Goal: Task Accomplishment & Management: Manage account settings

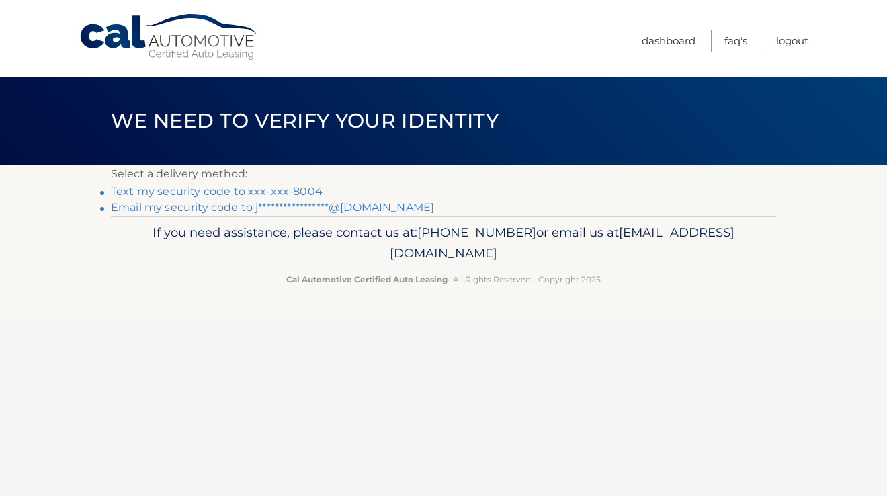
click at [265, 189] on link "Text my security code to xxx-xxx-8004" at bounding box center [217, 191] width 212 height 13
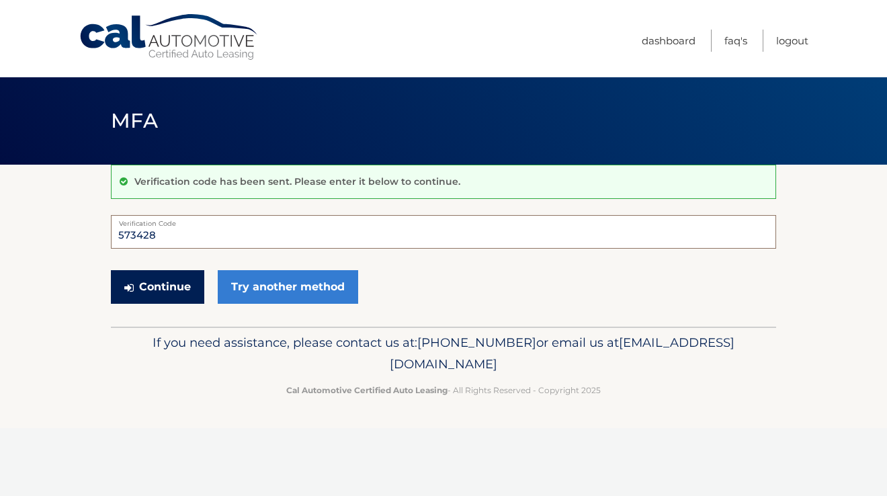
type input "573428"
click at [179, 289] on button "Continue" at bounding box center [157, 287] width 93 height 34
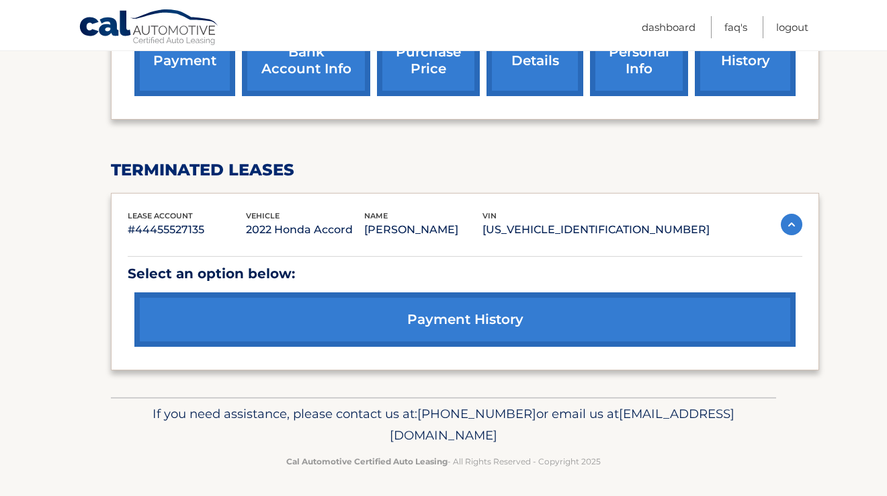
scroll to position [552, 0]
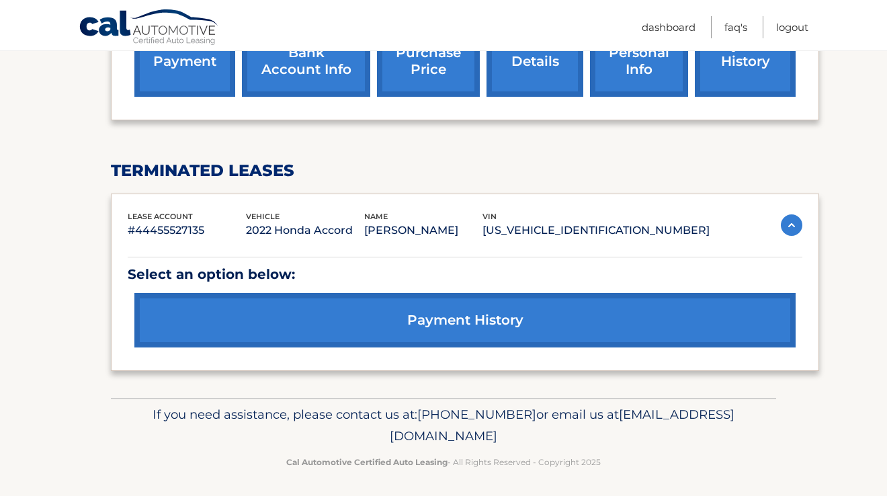
click at [275, 315] on link "payment history" at bounding box center [464, 320] width 661 height 54
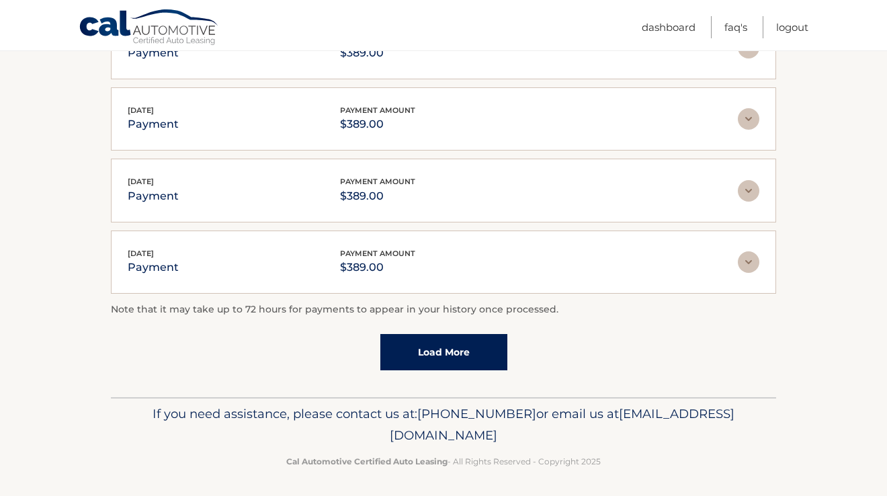
scroll to position [383, 0]
click at [417, 341] on link "Load More" at bounding box center [443, 353] width 127 height 36
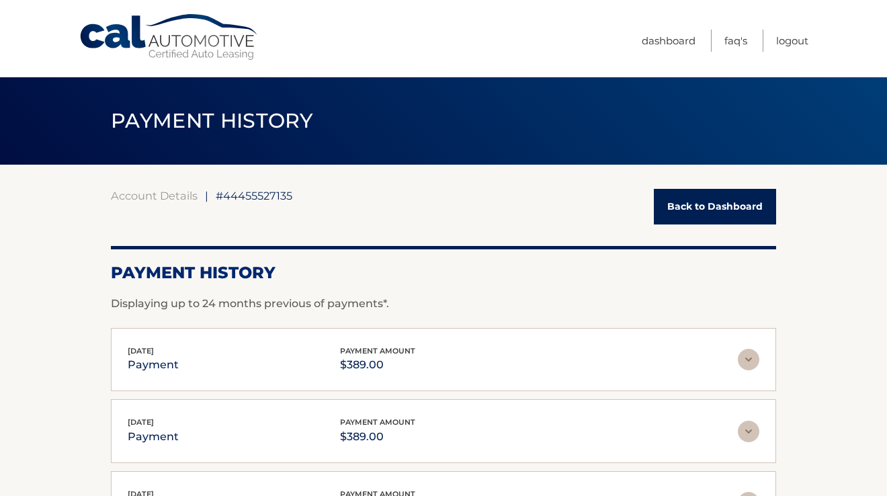
scroll to position [0, 0]
click at [720, 204] on link "Back to Dashboard" at bounding box center [715, 207] width 122 height 36
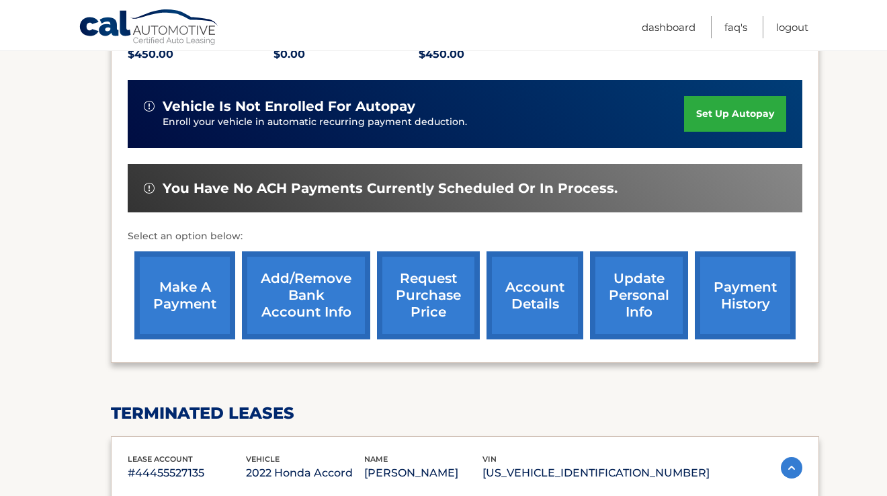
scroll to position [308, 0]
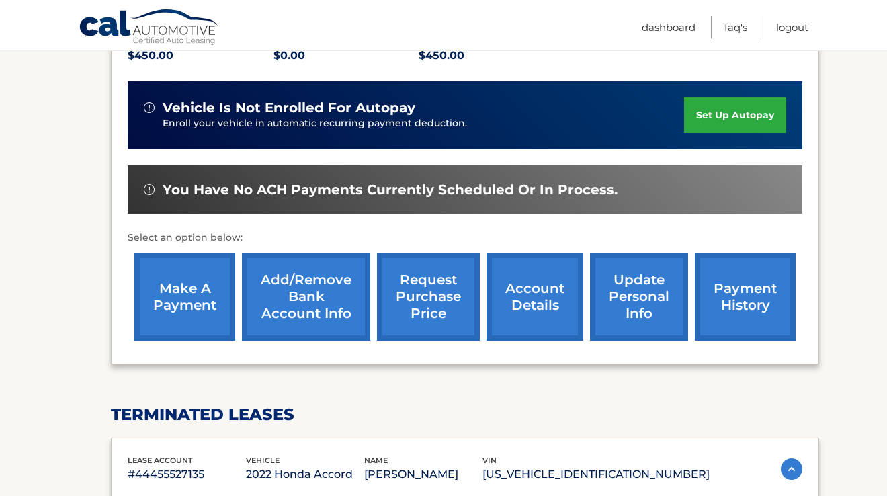
click at [744, 295] on link "payment history" at bounding box center [745, 297] width 101 height 88
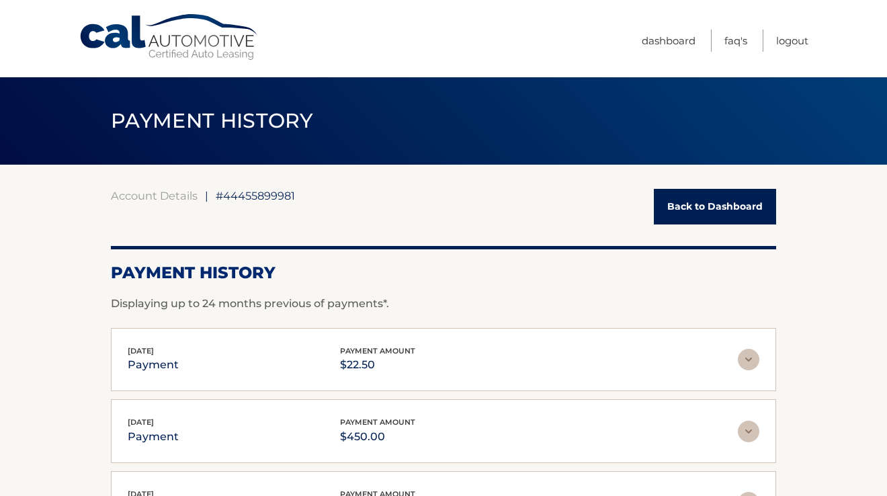
click at [691, 199] on link "Back to Dashboard" at bounding box center [715, 207] width 122 height 36
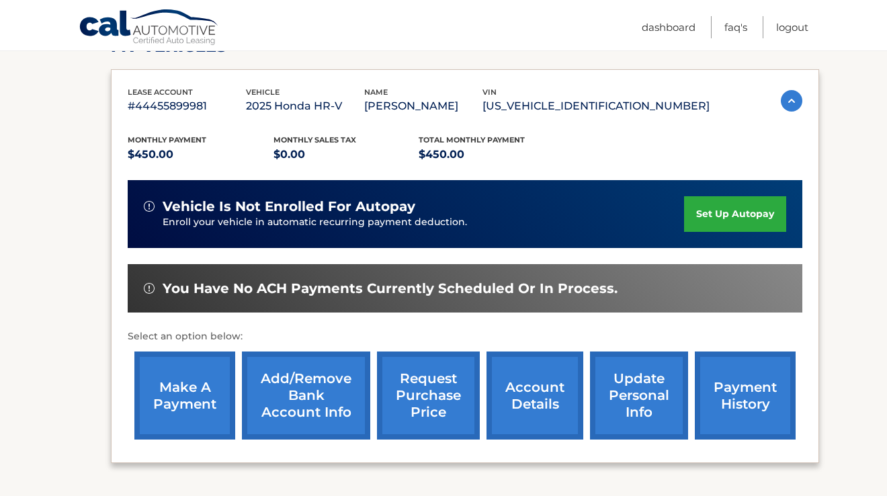
scroll to position [210, 0]
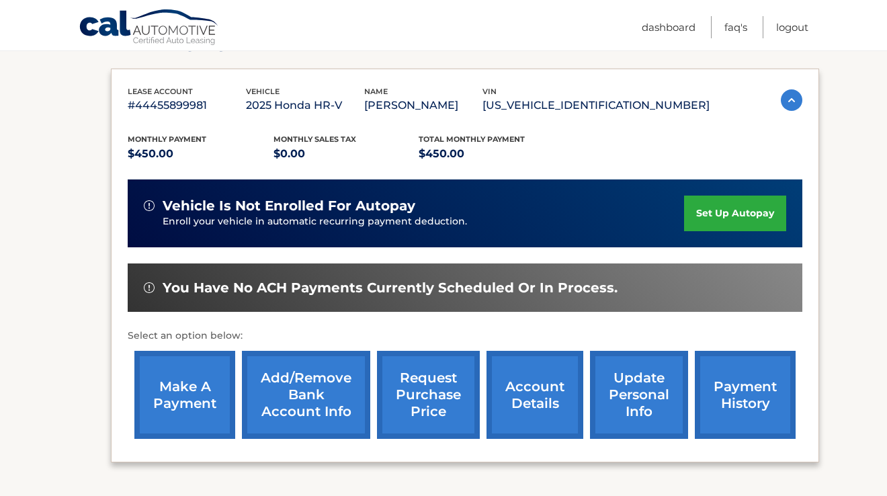
click at [705, 220] on link "set up autopay" at bounding box center [735, 214] width 102 height 36
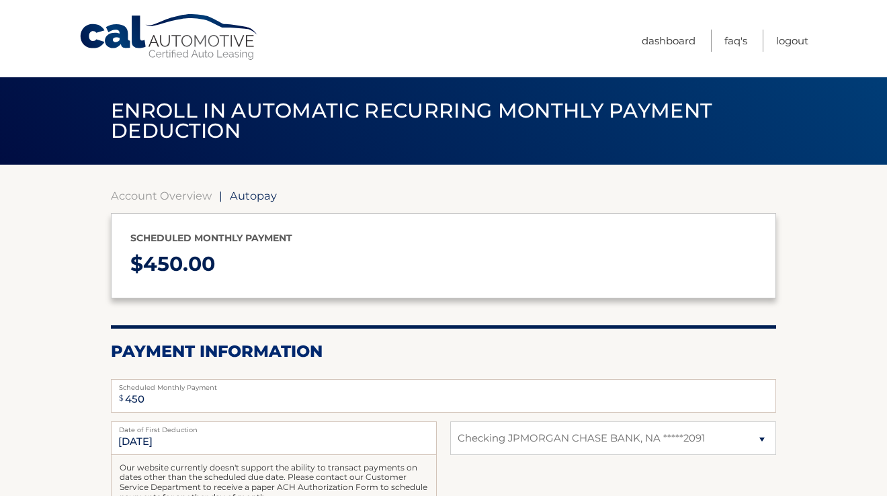
select select "YzU3MzVkOGMtY2QwZi00YmUxLWEzMDYtODhjOTAxZjEzODgz"
click at [161, 192] on link "Account Overview" at bounding box center [161, 195] width 101 height 13
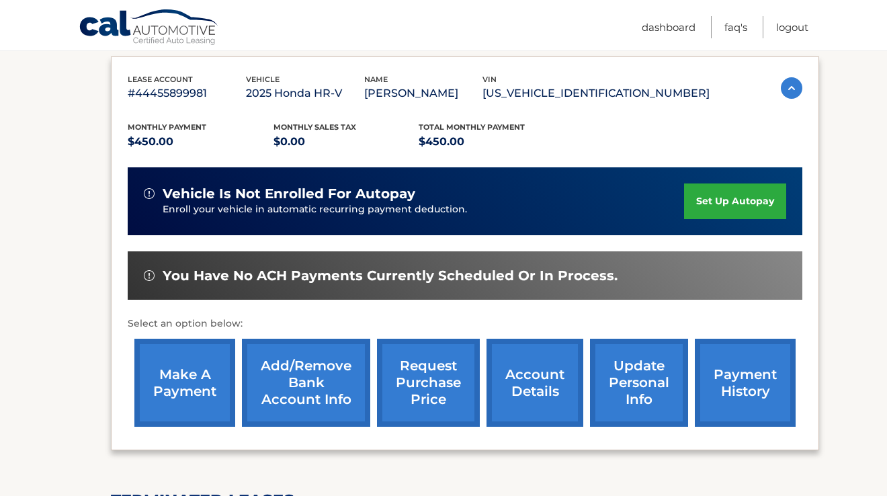
scroll to position [223, 0]
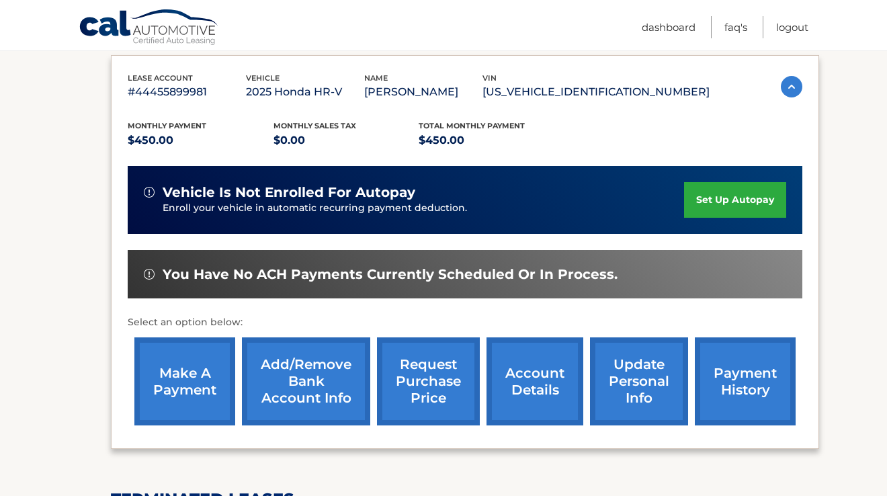
click at [744, 386] on link "payment history" at bounding box center [745, 381] width 101 height 88
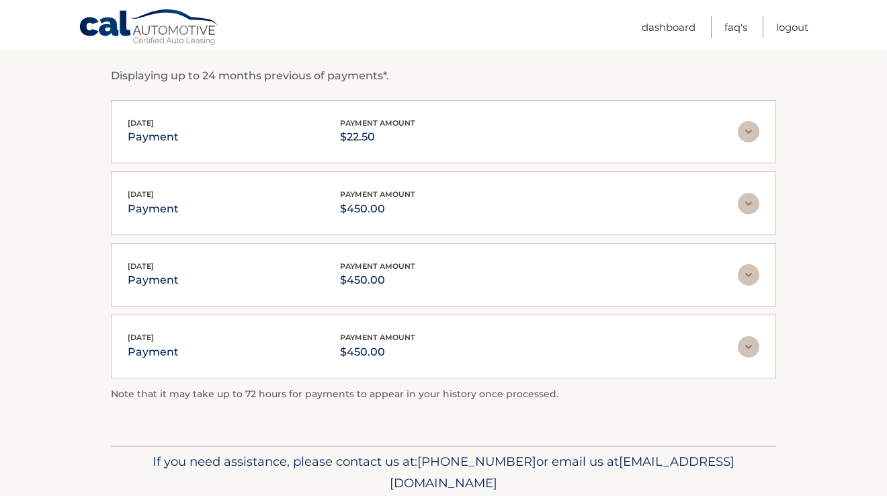
scroll to position [215, 0]
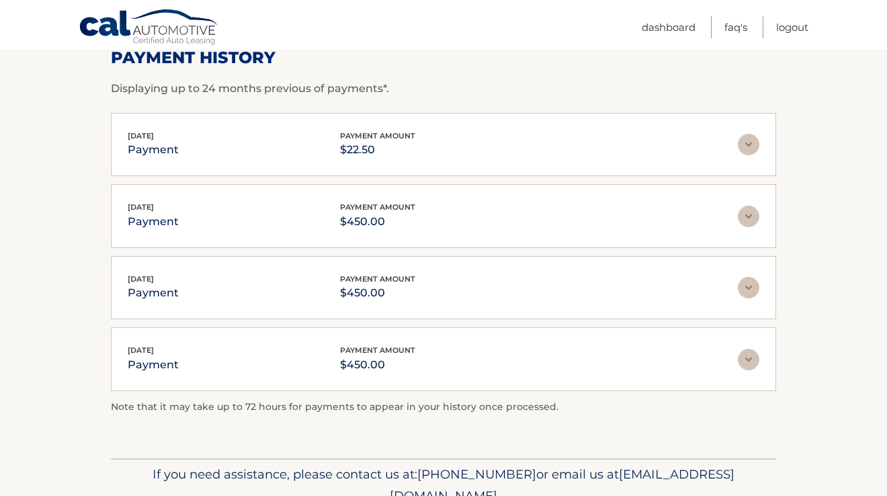
click at [754, 356] on img at bounding box center [749, 360] width 22 height 22
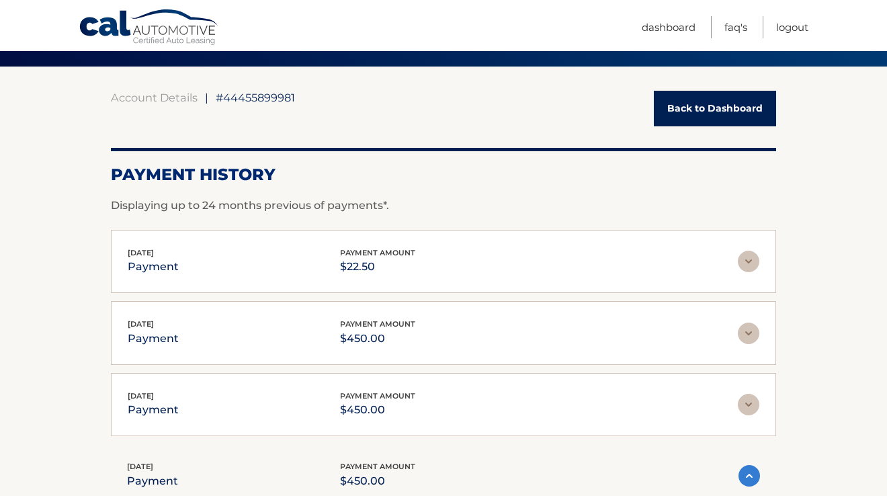
scroll to position [95, 0]
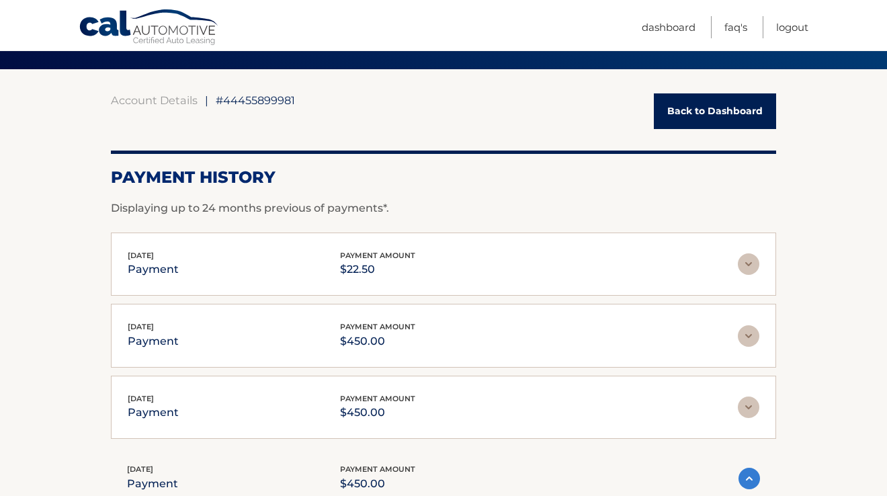
click at [402, 274] on p "$22.50" at bounding box center [377, 269] width 75 height 19
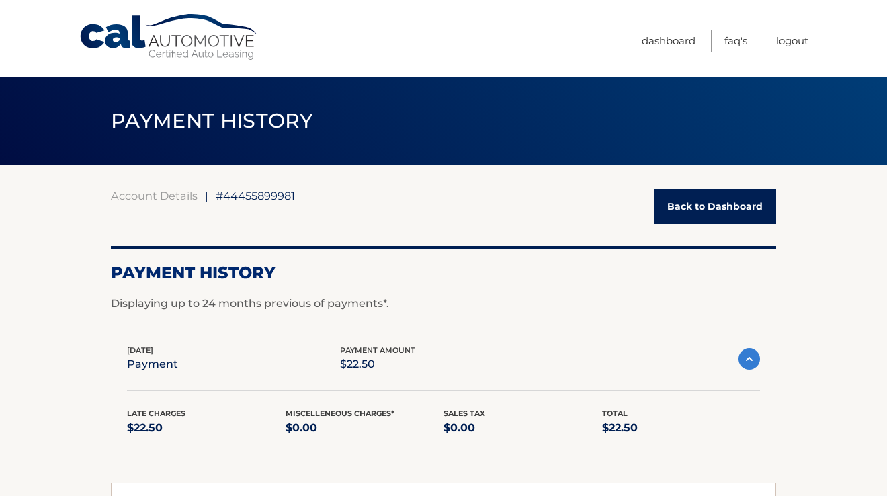
scroll to position [0, 0]
click at [675, 202] on link "Back to Dashboard" at bounding box center [715, 207] width 122 height 36
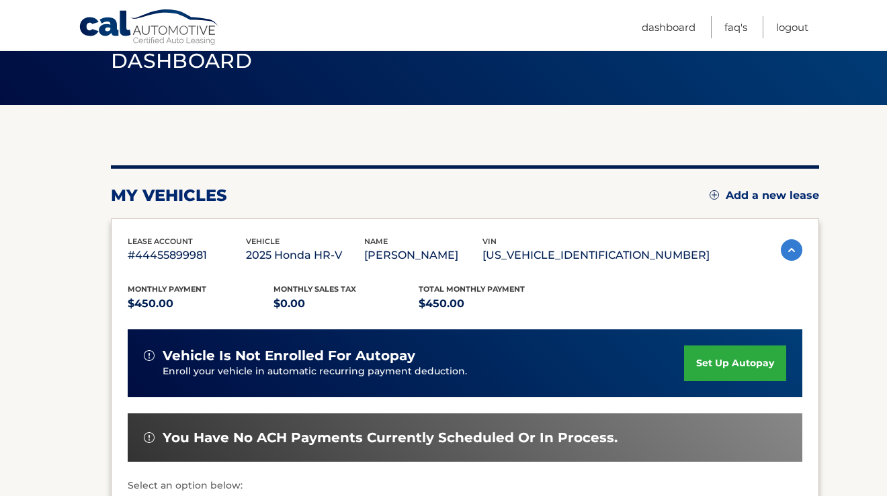
scroll to position [61, 0]
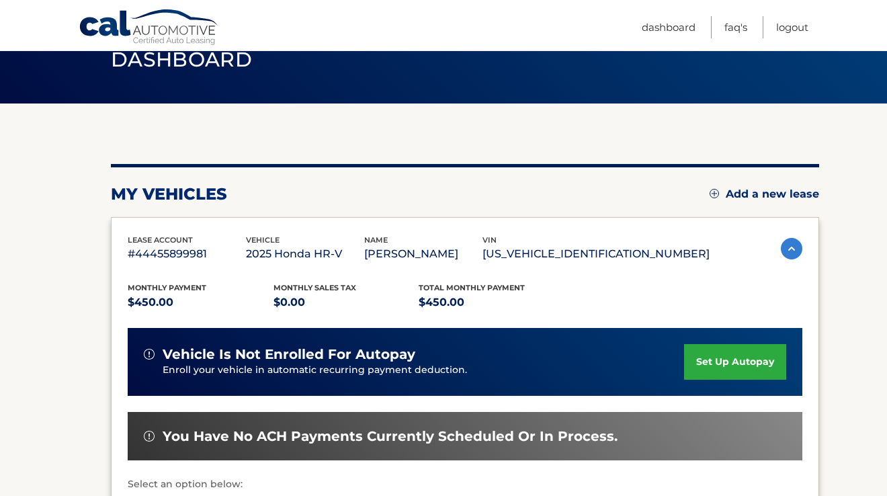
click at [705, 366] on link "set up autopay" at bounding box center [735, 362] width 102 height 36
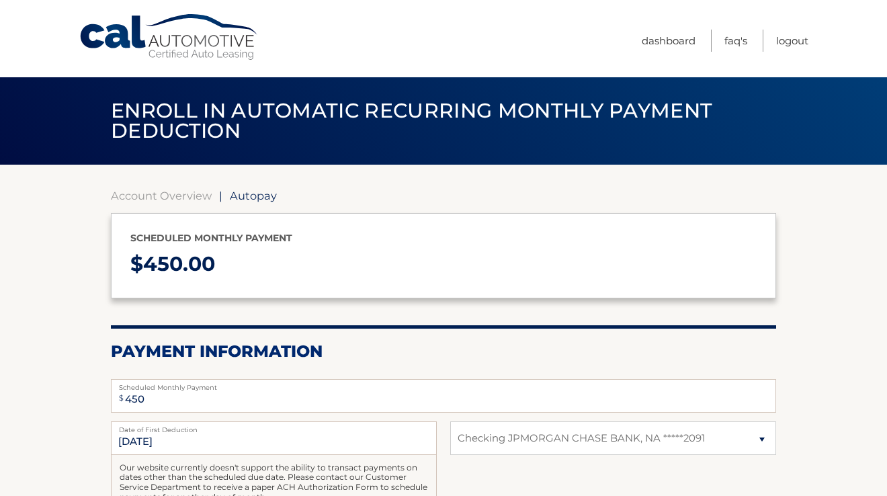
select select "YzU3MzVkOGMtY2QwZi00YmUxLWEzMDYtODhjOTAxZjEzODgz"
click at [148, 198] on link "Account Overview" at bounding box center [161, 195] width 101 height 13
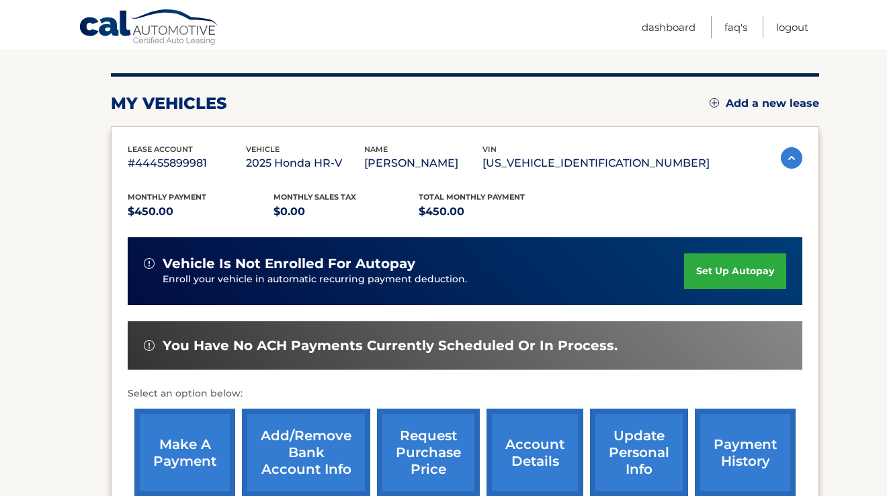
scroll to position [153, 0]
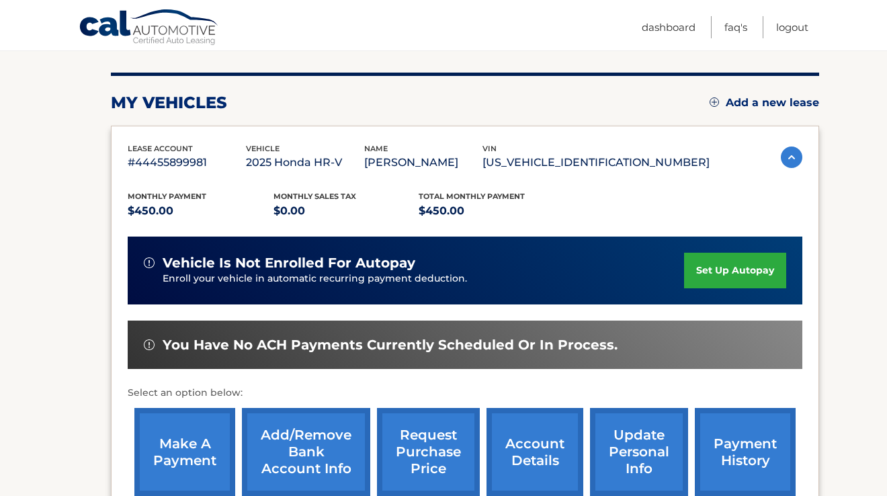
click at [191, 437] on link "make a payment" at bounding box center [184, 452] width 101 height 88
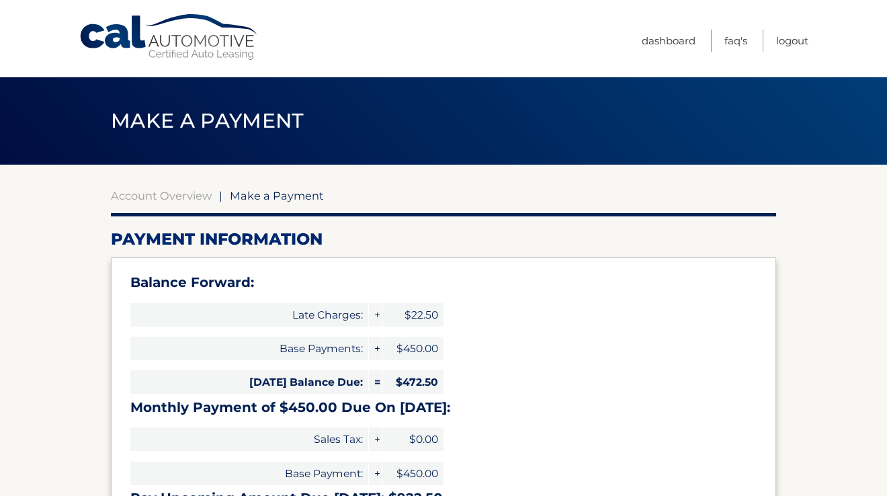
select select "YzU3MzVkOGMtY2QwZi00YmUxLWEzMDYtODhjOTAxZjEzODgz"
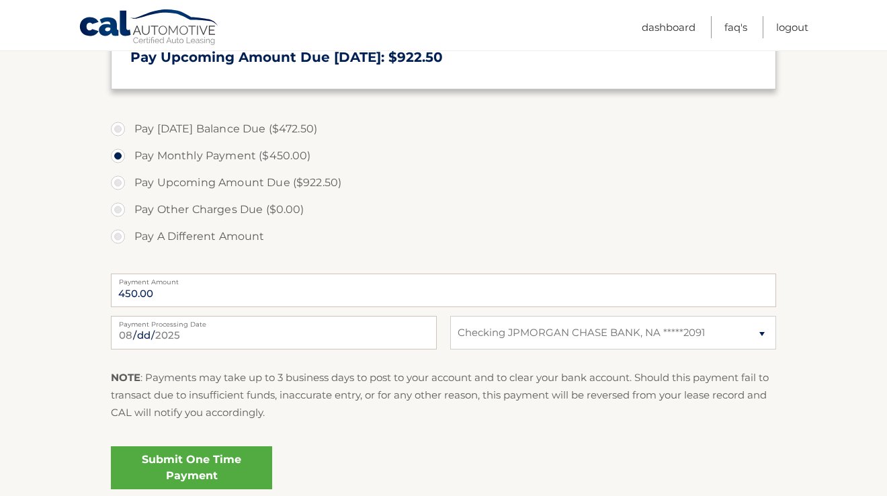
scroll to position [441, 0]
click at [200, 450] on link "Submit One Time Payment" at bounding box center [191, 466] width 161 height 43
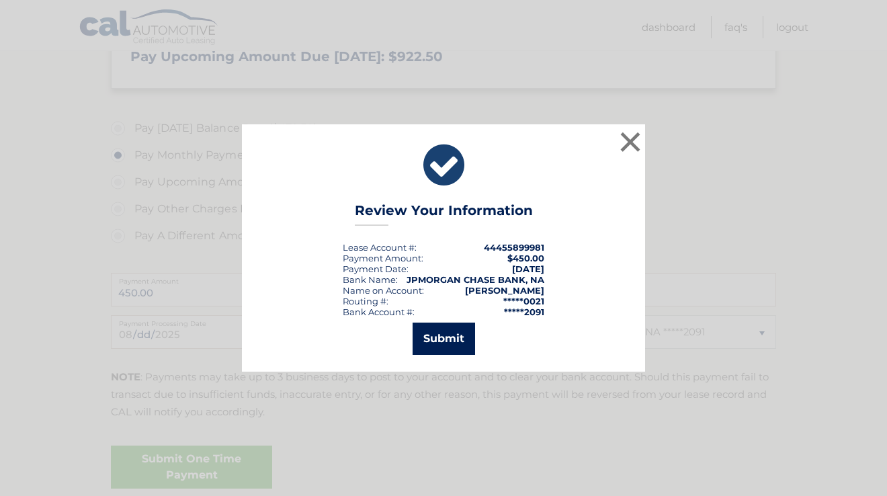
click at [443, 338] on button "Submit" at bounding box center [444, 339] width 62 height 32
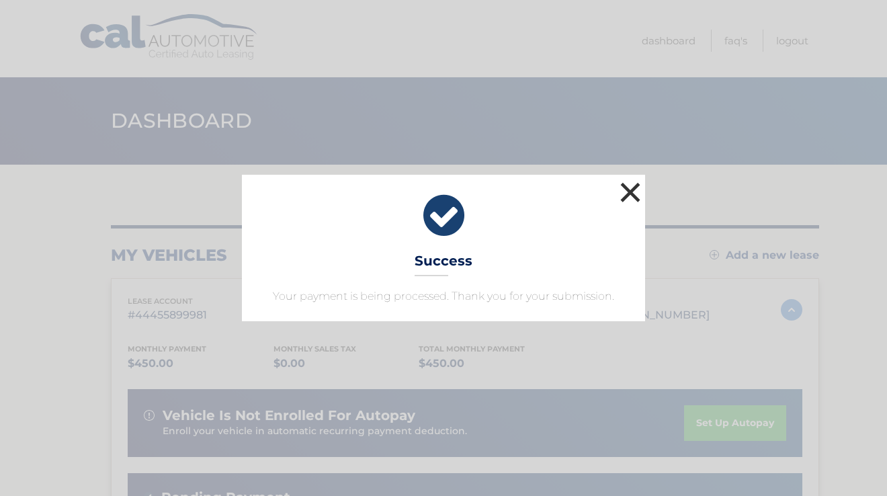
click at [621, 200] on button "×" at bounding box center [630, 192] width 27 height 27
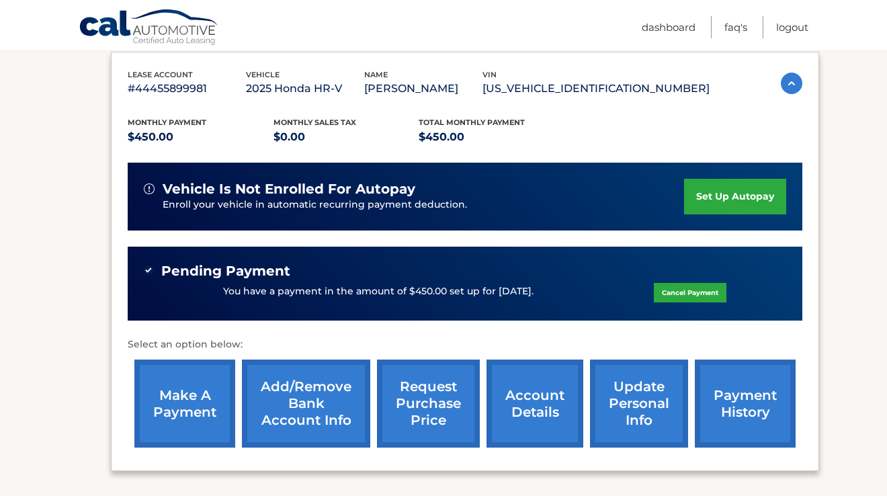
scroll to position [230, 0]
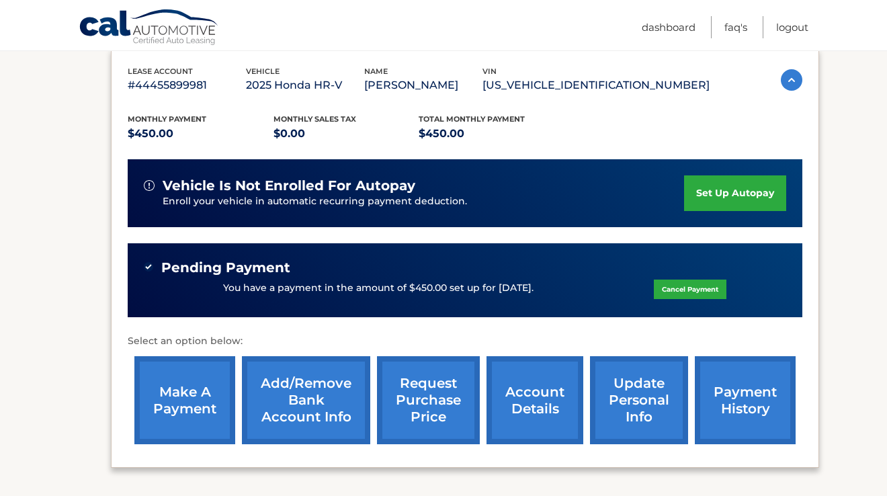
click at [714, 189] on link "set up autopay" at bounding box center [735, 193] width 102 height 36
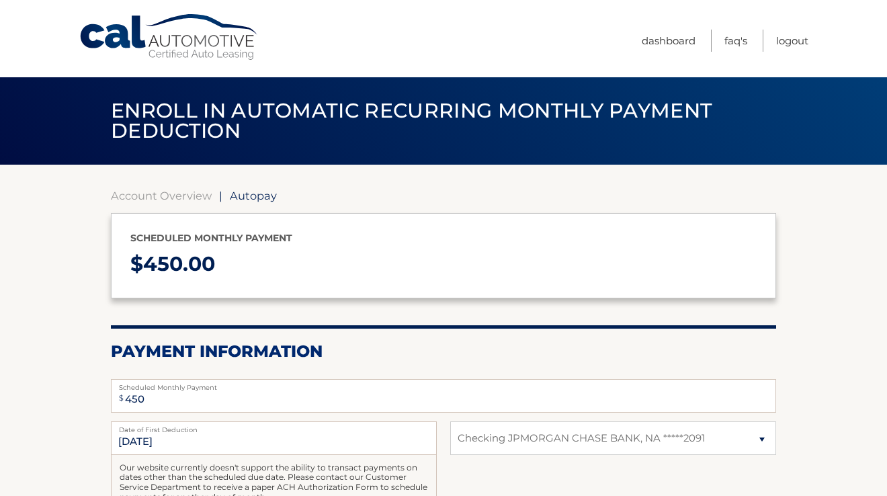
select select "YzU3MzVkOGMtY2QwZi00YmUxLWEzMDYtODhjOTAxZjEzODgz"
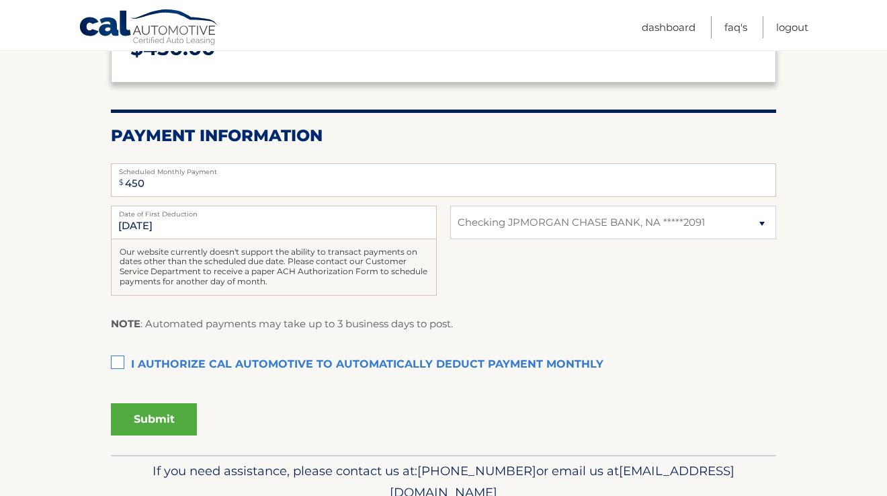
scroll to position [218, 0]
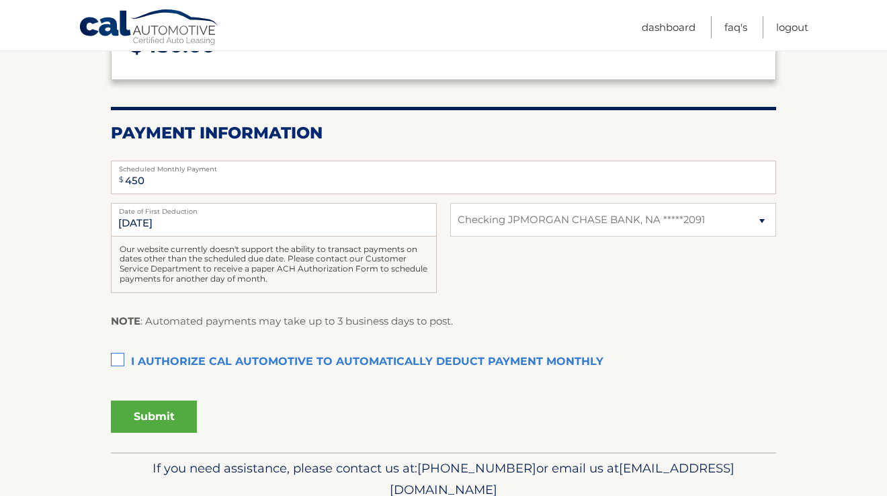
click at [121, 353] on label "I authorize cal automotive to automatically deduct payment monthly This checkbo…" at bounding box center [443, 362] width 665 height 27
click at [0, 0] on input "I authorize cal automotive to automatically deduct payment monthly This checkbo…" at bounding box center [0, 0] width 0 height 0
click at [143, 418] on button "Submit" at bounding box center [154, 416] width 86 height 32
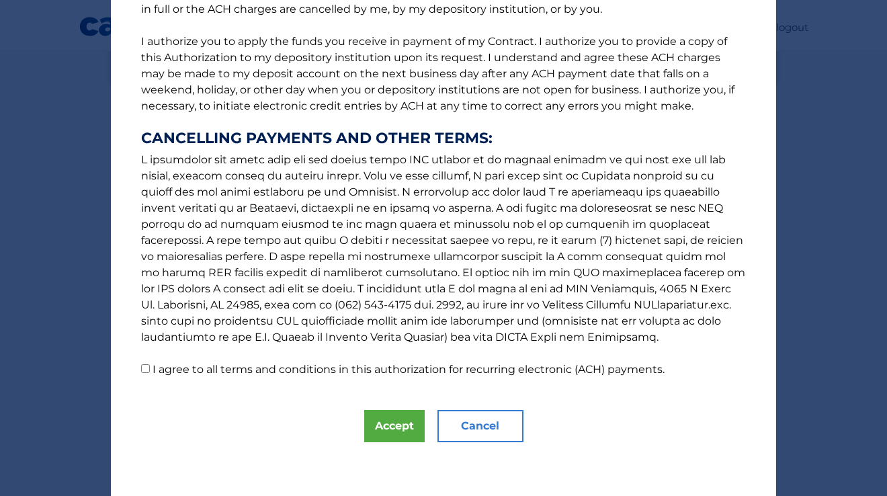
scroll to position [155, 0]
click at [395, 425] on button "Accept" at bounding box center [394, 426] width 60 height 32
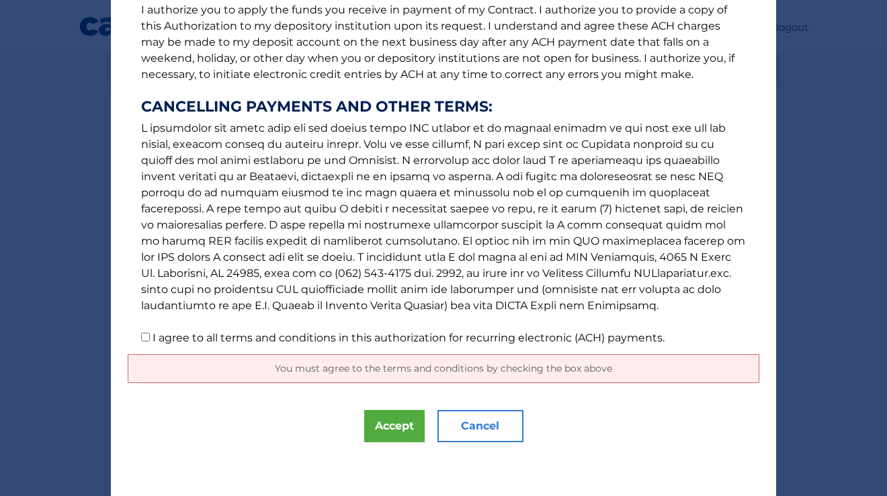
scroll to position [187, 0]
click at [143, 337] on input "I agree to all terms and conditions in this authorization for recurring electro…" at bounding box center [145, 337] width 9 height 9
checkbox input "true"
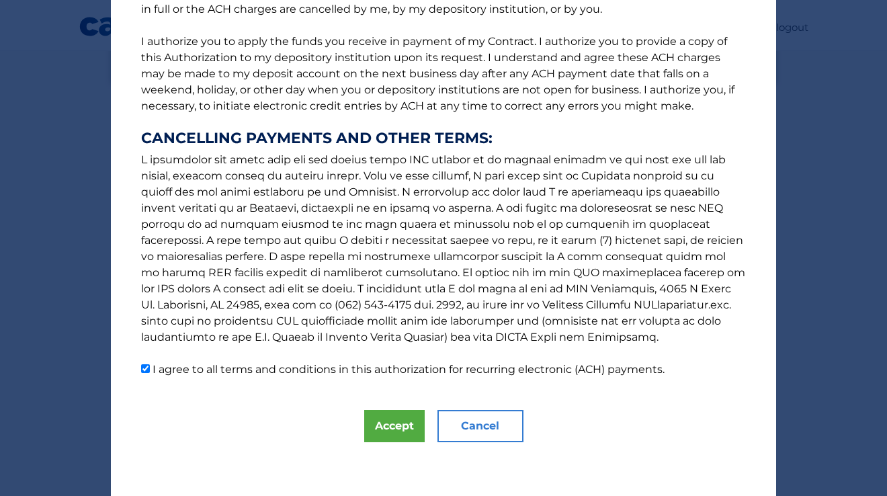
scroll to position [155, 0]
click at [391, 437] on button "Accept" at bounding box center [394, 426] width 60 height 32
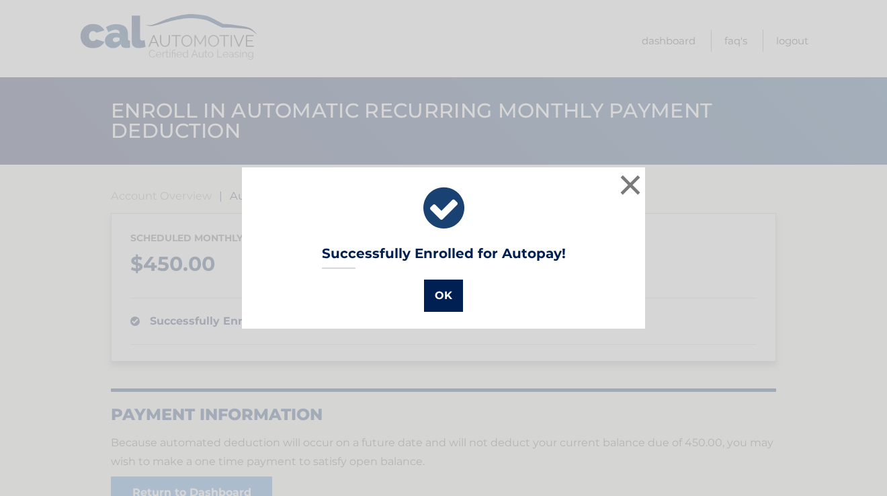
click at [439, 302] on button "OK" at bounding box center [443, 296] width 39 height 32
